Goal: Find specific page/section: Find specific page/section

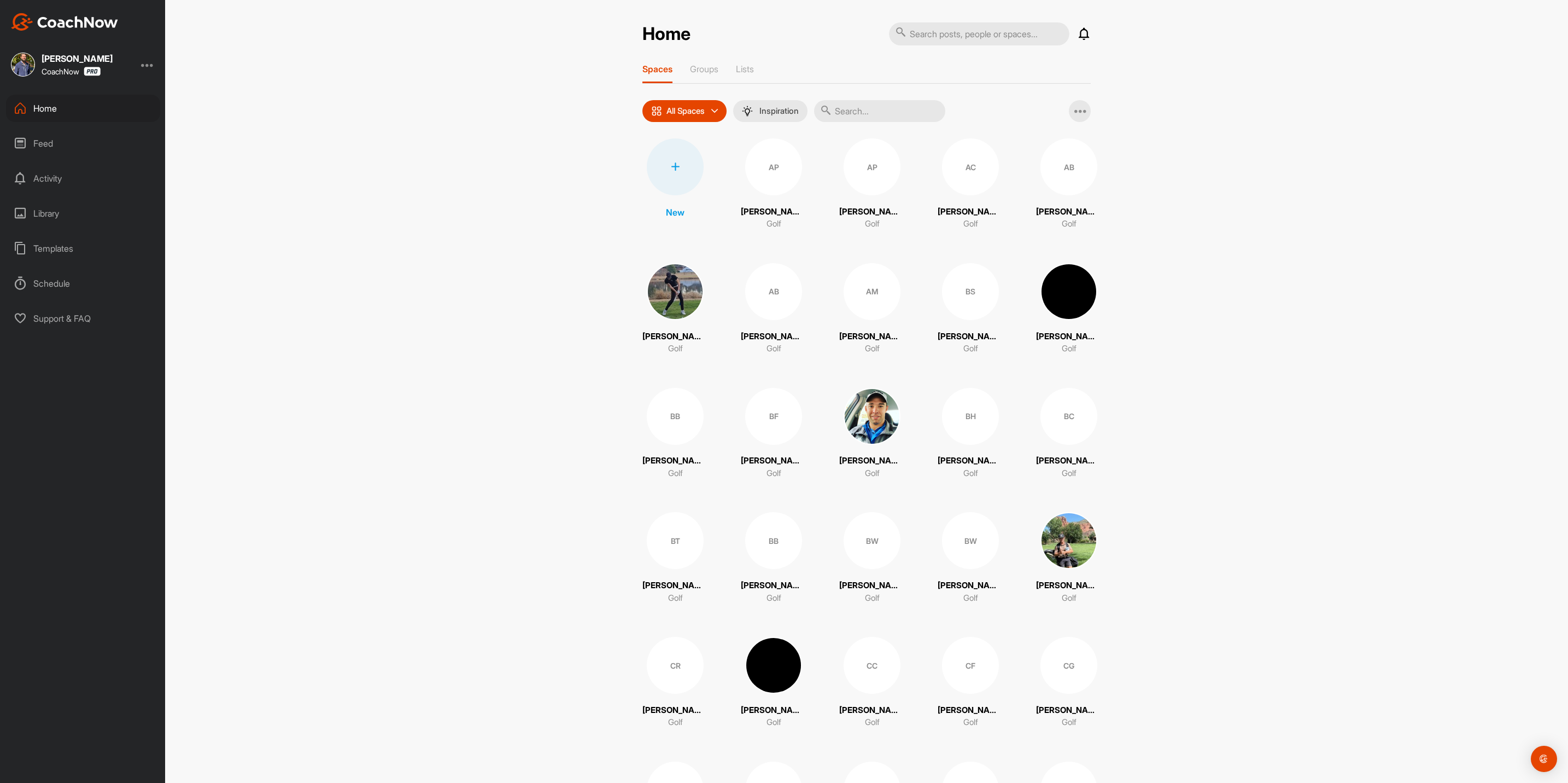
click at [1060, 527] on img at bounding box center [1069, 540] width 57 height 57
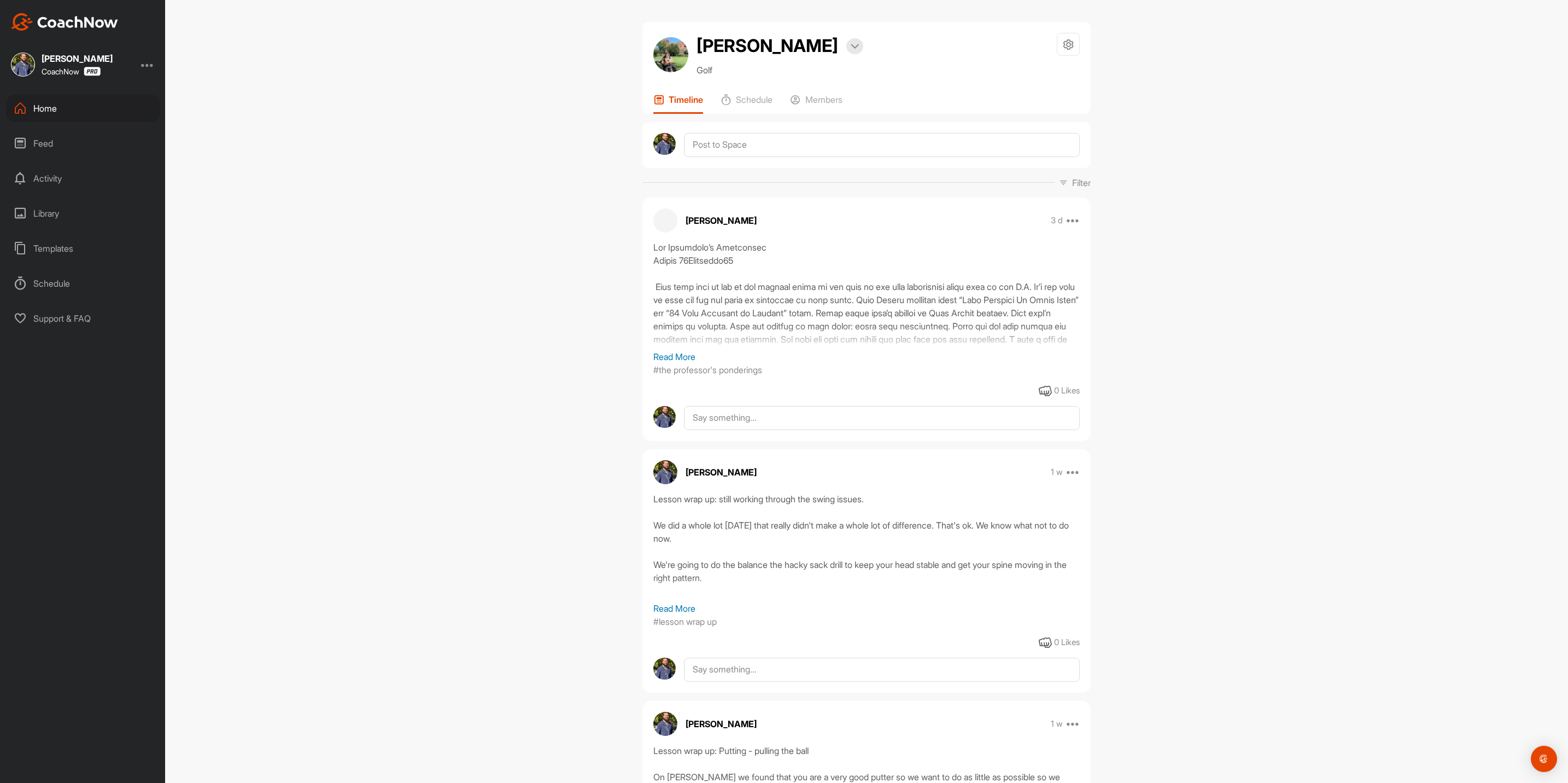
click at [48, 101] on div "Home" at bounding box center [83, 108] width 154 height 27
